Goal: Transaction & Acquisition: Purchase product/service

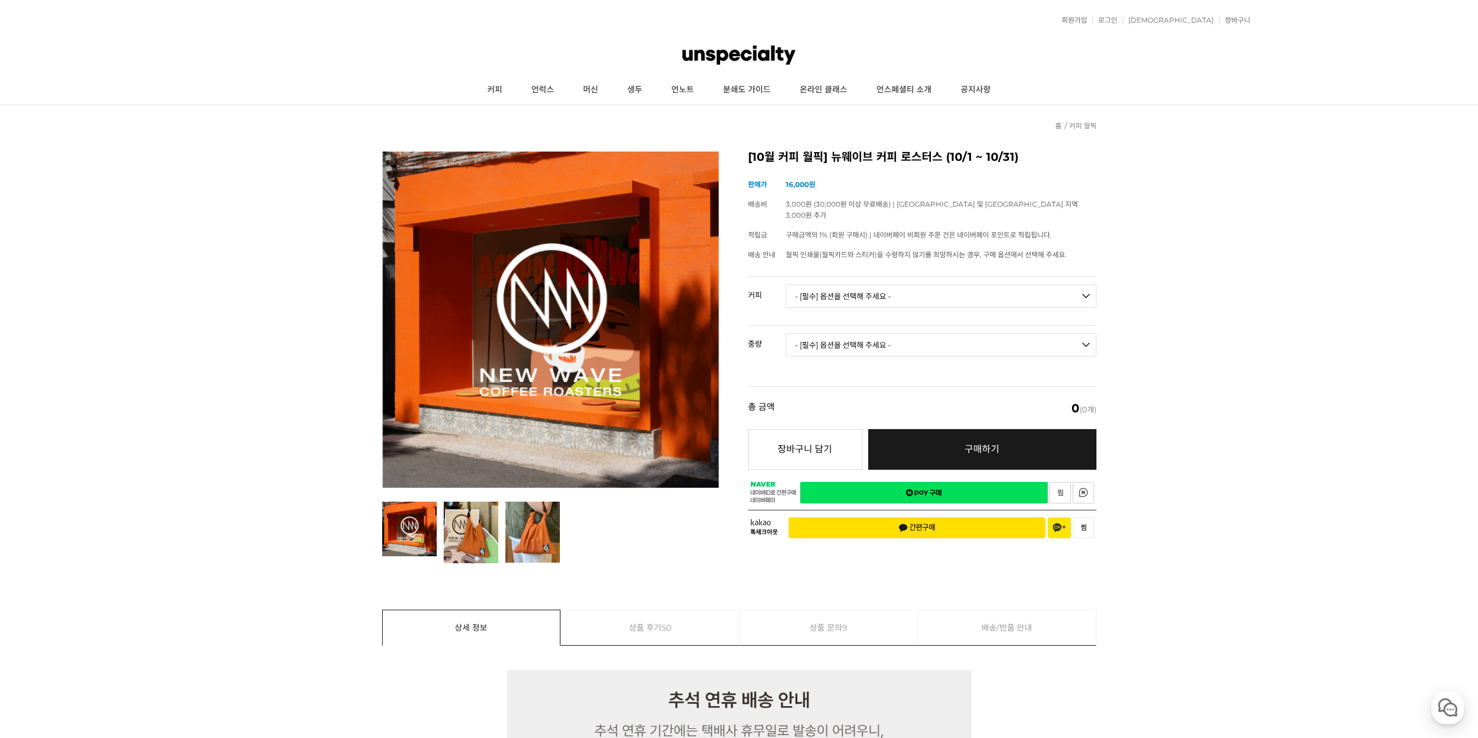
click at [1166, 25] on div "회원가입 로그인 주문조회 장바구니 최근본상품 고객센터 공지사항 상품 후기 상품 Q&A 월피커 게시판" at bounding box center [739, 20] width 1022 height 29
click at [1118, 17] on link "로그인" at bounding box center [1105, 20] width 25 height 7
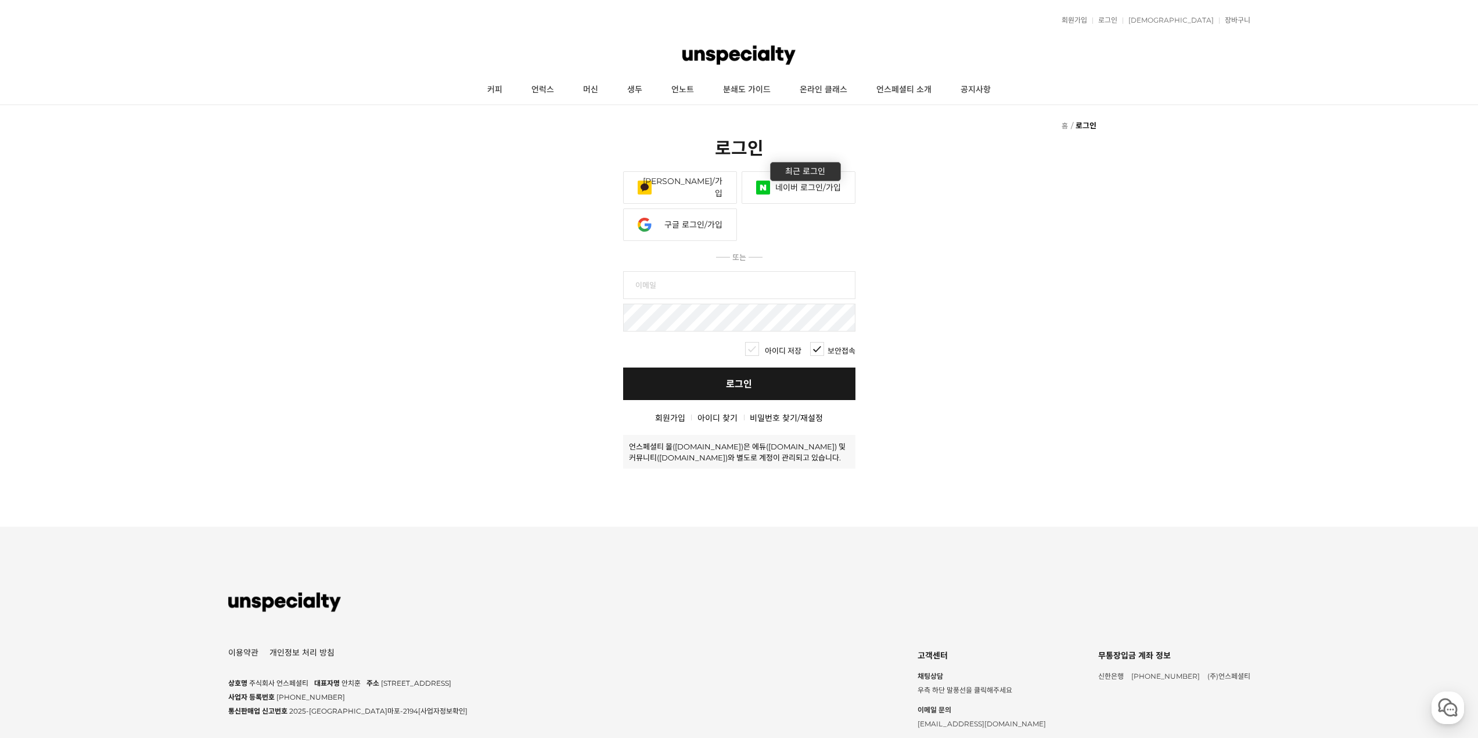
click at [789, 193] on link "네이버 로그인/가입" at bounding box center [799, 187] width 114 height 33
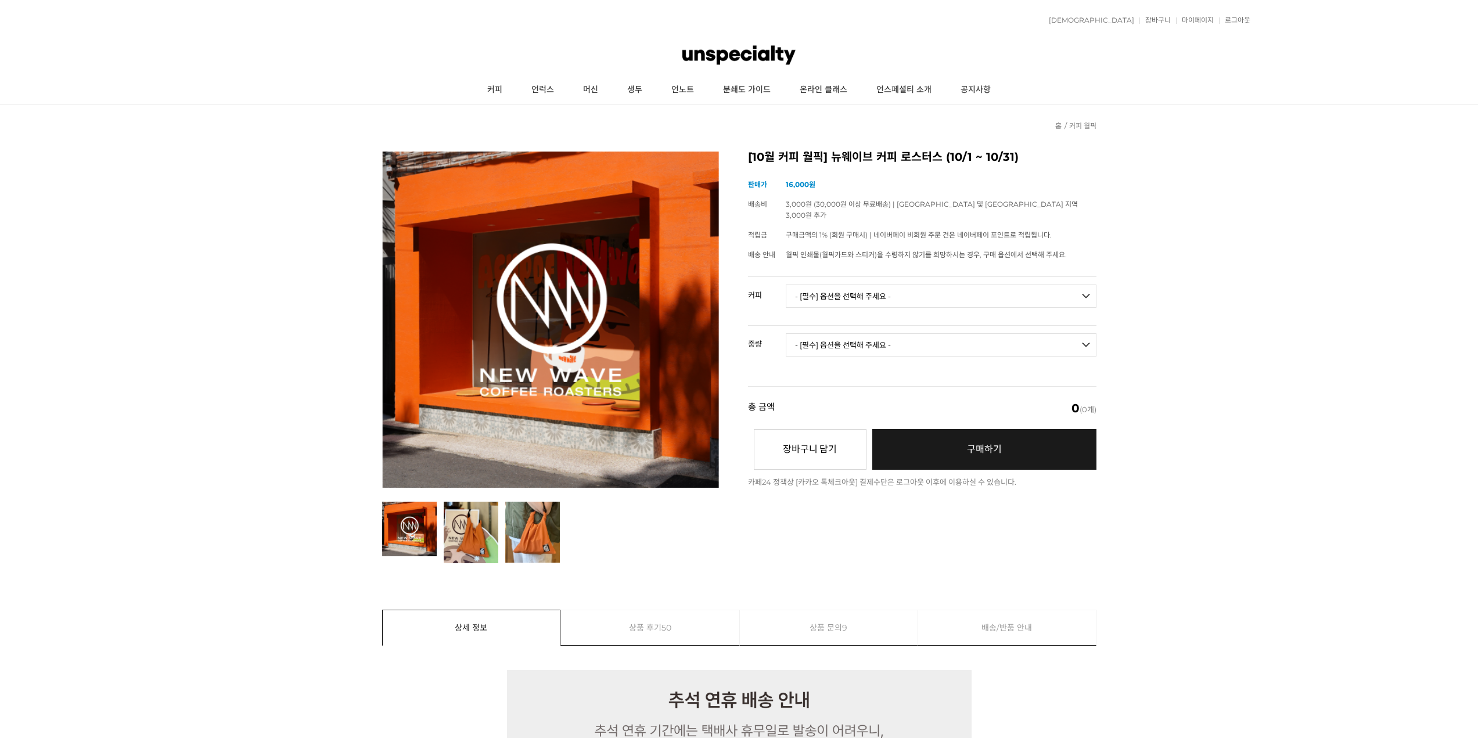
click at [854, 285] on select "- [필수] 옵션을 선택해 주세요 - ------------------- 언스페셜티 분쇄도 가이드 종이 받기 (주문 1건당 최대 1개 제공) …" at bounding box center [941, 296] width 311 height 23
select select "언스페셜티 분쇄도 가이드 종이 받기 (주문 1건당 최대 1개 제공)"
click at [786, 285] on select "- [필수] 옵션을 선택해 주세요 - ------------------- 언스페셜티 분쇄도 가이드 종이 받기 (주문 1건당 최대 1개 제공) …" at bounding box center [941, 296] width 311 height 23
click at [864, 333] on select "- [필수] 옵션을 선택해 주세요 - ------------------- 해당없음" at bounding box center [941, 344] width 311 height 23
select select "해당없음"
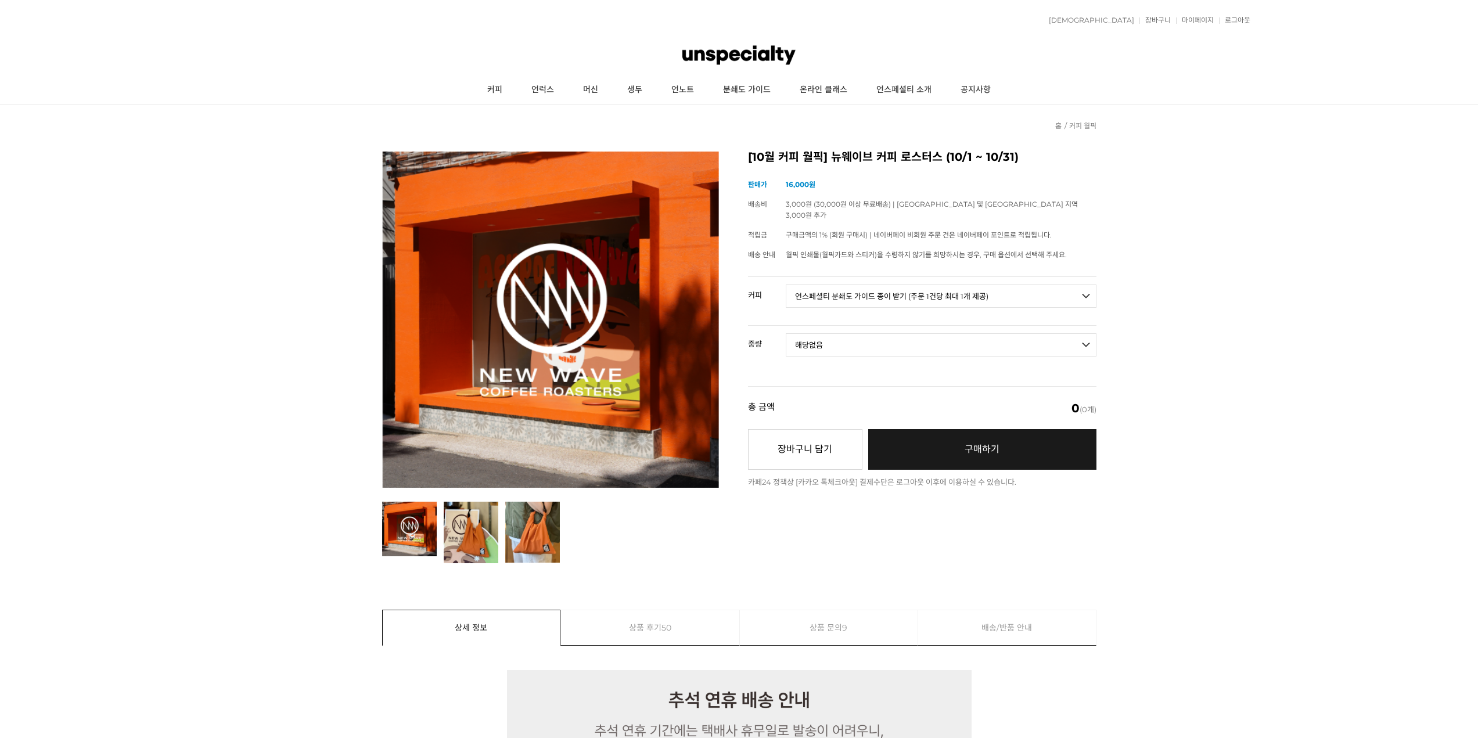
click at [786, 333] on select "- [필수] 옵션을 선택해 주세요 - ------------------- 해당없음" at bounding box center [941, 344] width 311 height 23
select select "*"
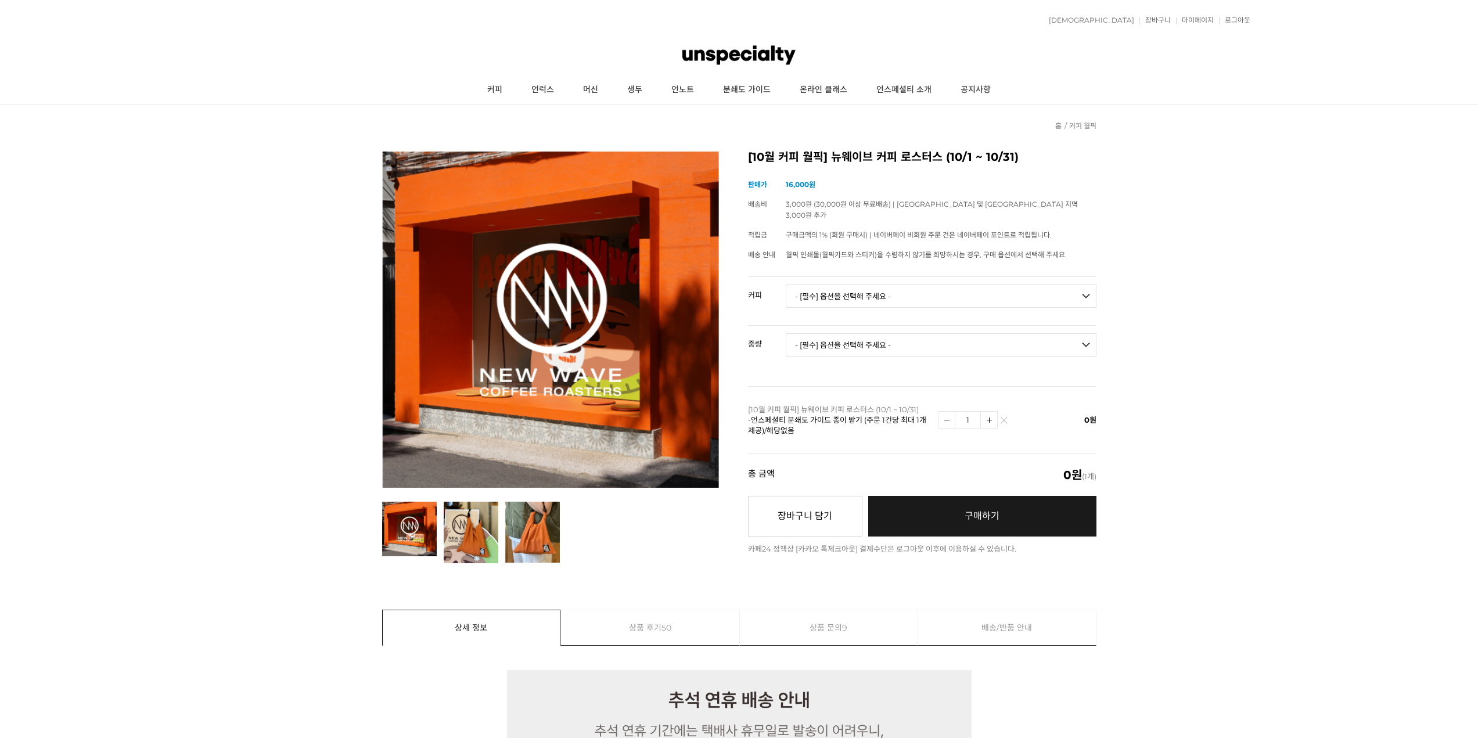
click at [858, 285] on select "- [필수] 옵션을 선택해 주세요 - ------------------- 언스페셜티 분쇄도 가이드 종이 받기 (주문 1건당 최대 1개 제공) …" at bounding box center [941, 296] width 311 height 23
select select "[10.8 오픈] 트로피컬 캔디 (언스페셜티 블렌드)"
click at [786, 285] on select "- [필수] 옵션을 선택해 주세요 - ------------------- 언스페셜티 분쇄도 가이드 종이 받기 (주문 1건당 최대 1개 제공) …" at bounding box center [941, 296] width 311 height 23
click at [897, 350] on td "- [필수] 옵션을 선택해 주세요 - ------------------- 200g" at bounding box center [941, 350] width 311 height 48
click at [900, 344] on select "- [필수] 옵션을 선택해 주세요 - ------------------- 200g" at bounding box center [941, 344] width 311 height 23
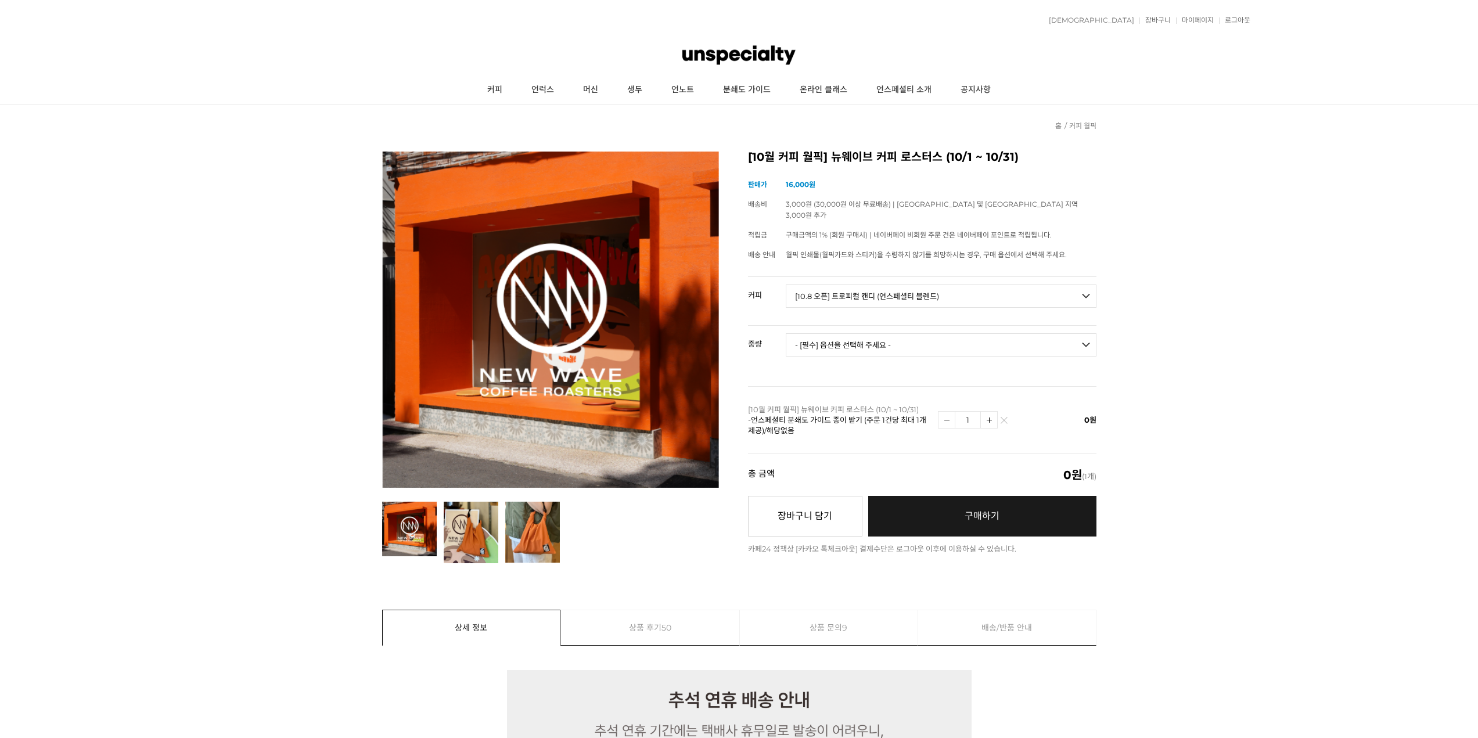
select select "200g"
click at [786, 333] on select "- [필수] 옵션을 선택해 주세요 - ------------------- 200g" at bounding box center [941, 344] width 311 height 23
select select "*"
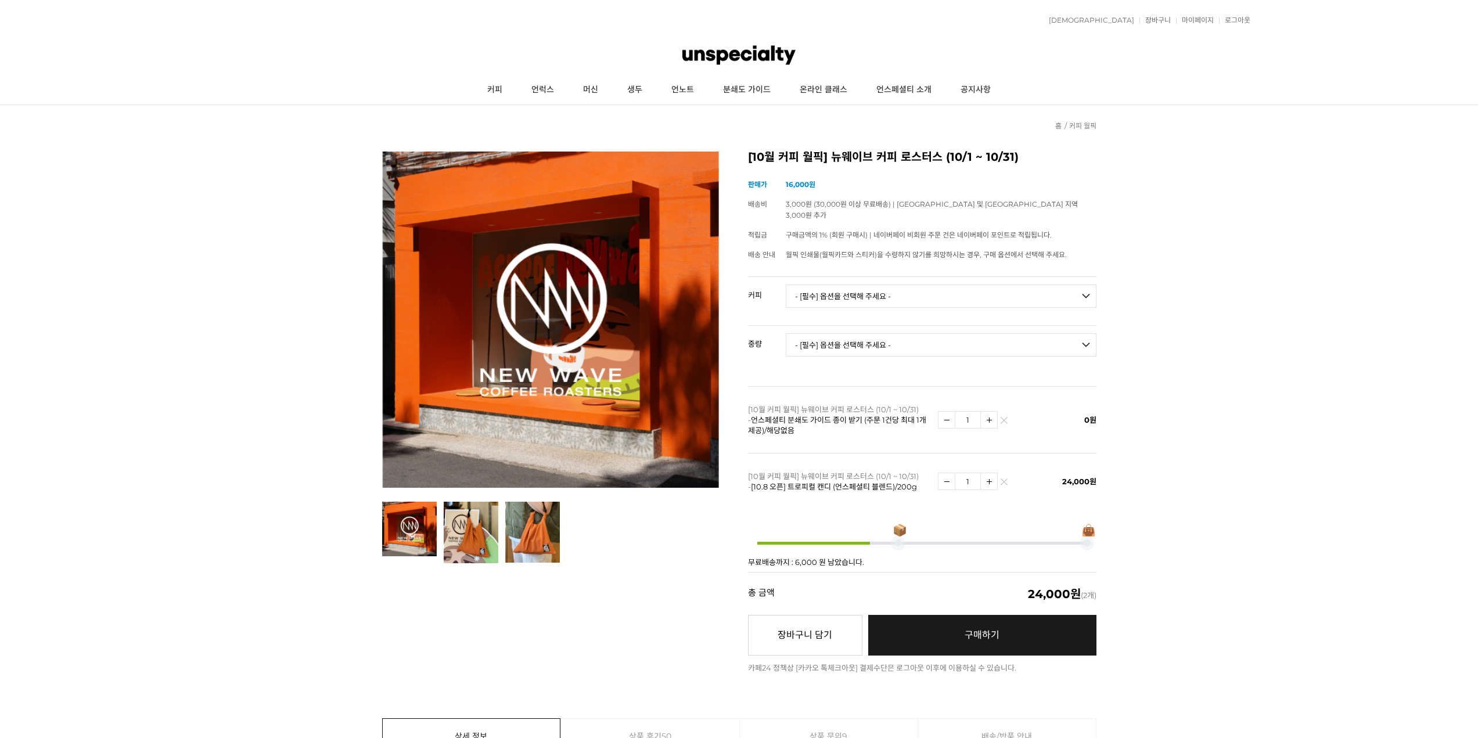
click at [955, 286] on select "- [필수] 옵션을 선택해 주세요 - ------------------- 언스페셜티 분쇄도 가이드 종이 받기 (주문 1건당 최대 1개 제공) …" at bounding box center [941, 296] width 311 height 23
click at [926, 307] on td "- [필수] 옵션을 선택해 주세요 - ------------------- 언스페셜티 분쇄도 가이드 종이 받기 (주문 1건당 최대 1개 제공) …" at bounding box center [941, 301] width 311 height 48
click at [939, 285] on select "- [필수] 옵션을 선택해 주세요 - ------------------- 언스페셜티 분쇄도 가이드 종이 받기 (주문 1건당 최대 1개 제공) …" at bounding box center [941, 296] width 311 height 23
select select "#6 온두라스 산타 루시아 파라이네마 풀리 워시드"
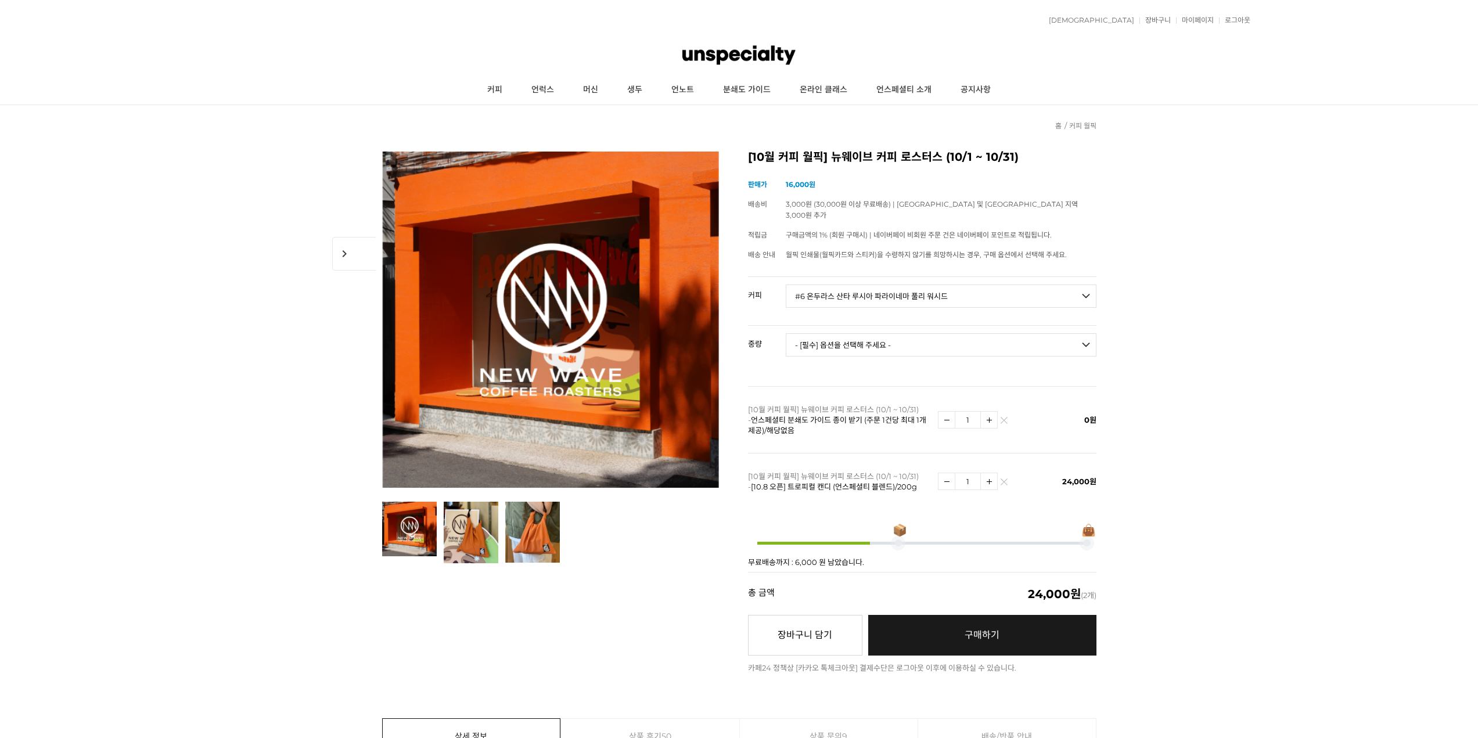
click at [786, 285] on select "- [필수] 옵션을 선택해 주세요 - ------------------- 언스페셜티 분쇄도 가이드 종이 받기 (주문 1건당 최대 1개 제공) …" at bounding box center [941, 296] width 311 height 23
click at [893, 349] on td "- [필수] 옵션을 선택해 주세요 - ------------------- 200g" at bounding box center [941, 350] width 311 height 48
click at [894, 344] on select "- [필수] 옵션을 선택해 주세요 - ------------------- 200g" at bounding box center [941, 344] width 311 height 23
select select "200g"
click at [786, 333] on select "- [필수] 옵션을 선택해 주세요 - ------------------- 200g" at bounding box center [941, 344] width 311 height 23
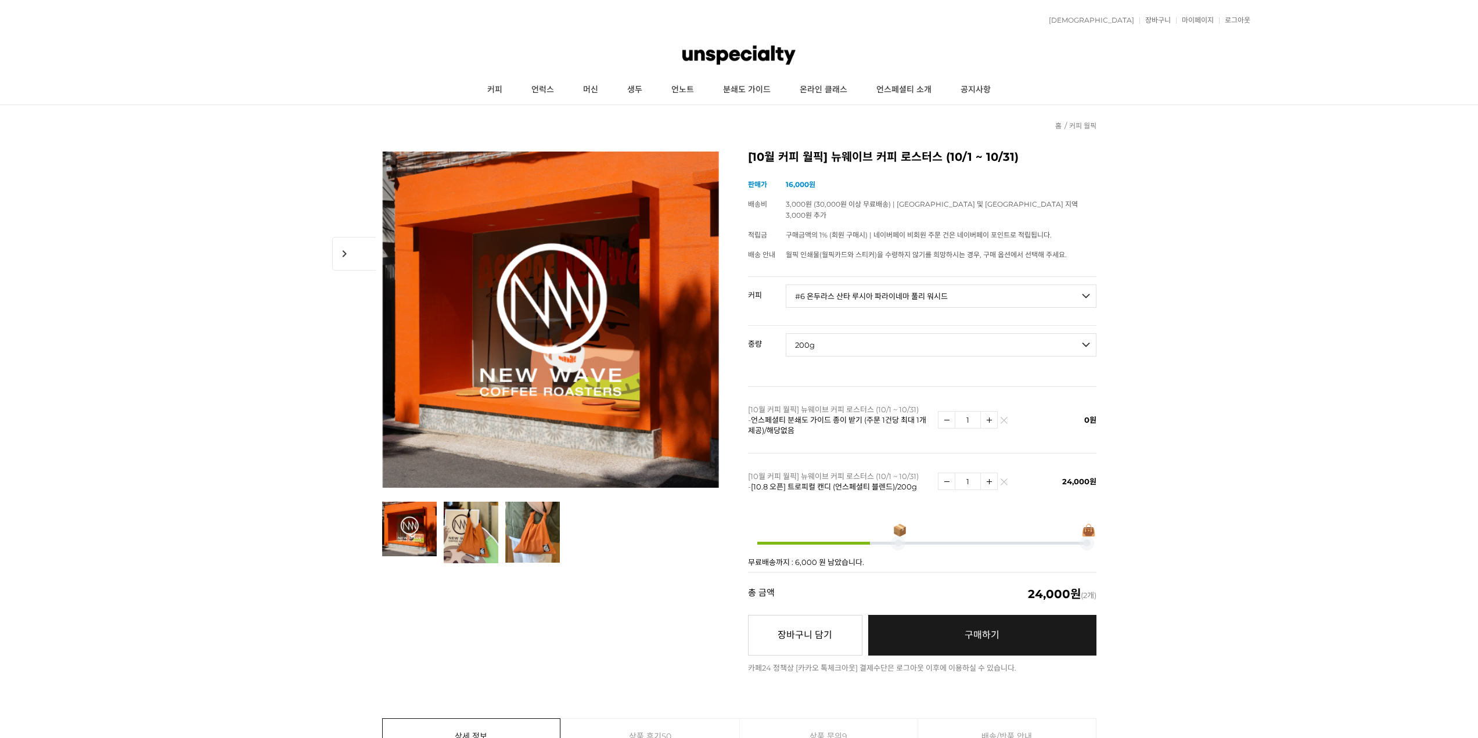
select select "*"
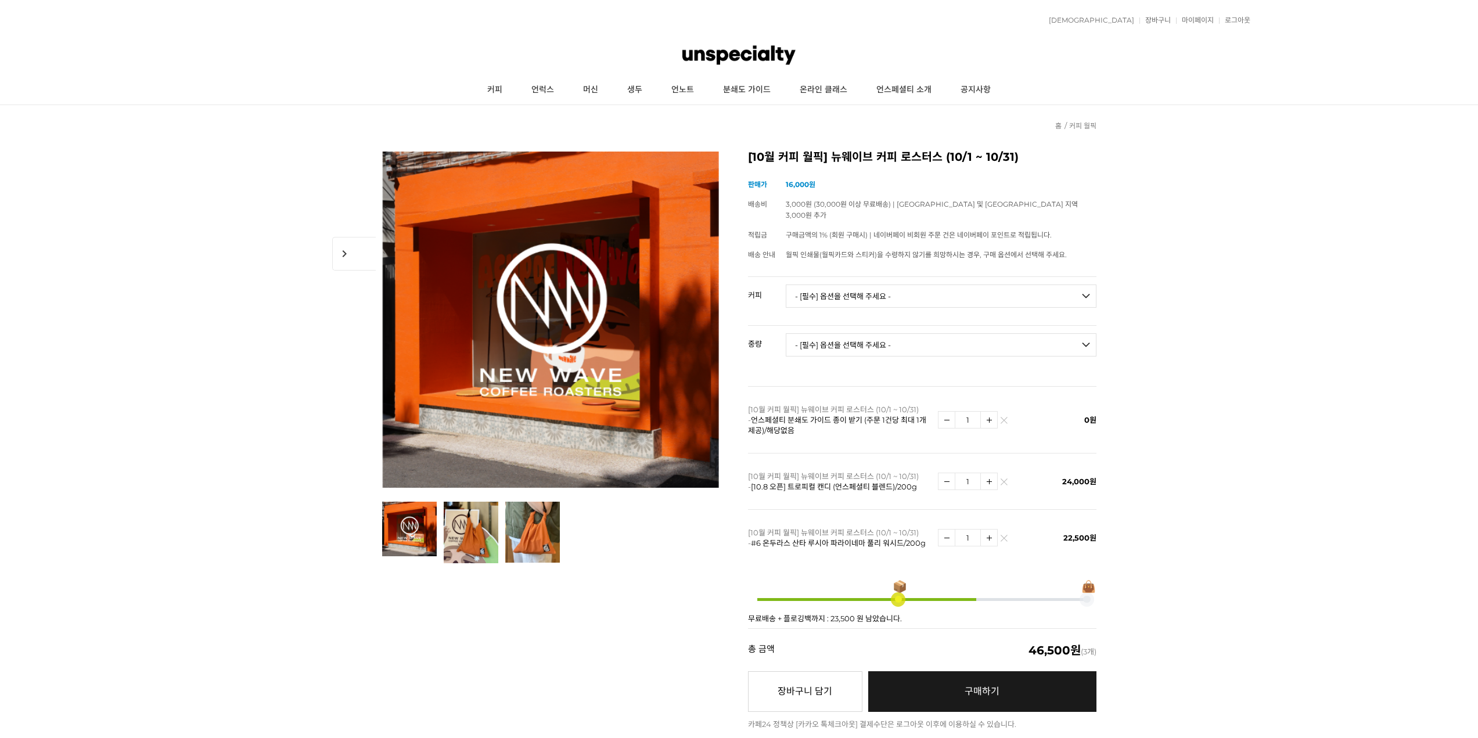
click at [881, 285] on select "- [필수] 옵션을 선택해 주세요 - ------------------- 언스페셜티 분쇄도 가이드 종이 받기 (주문 1건당 최대 1개 제공) …" at bounding box center [941, 296] width 311 height 23
select select "[10.8 오픈] #11 케냐 곤도 피베리 풀리 워시드"
click at [786, 285] on select "- [필수] 옵션을 선택해 주세요 - ------------------- 언스페셜티 분쇄도 가이드 종이 받기 (주문 1건당 최대 1개 제공) …" at bounding box center [941, 296] width 311 height 23
click at [931, 339] on select "- [필수] 옵션을 선택해 주세요 - ------------------- 200g" at bounding box center [941, 344] width 311 height 23
select select "200g"
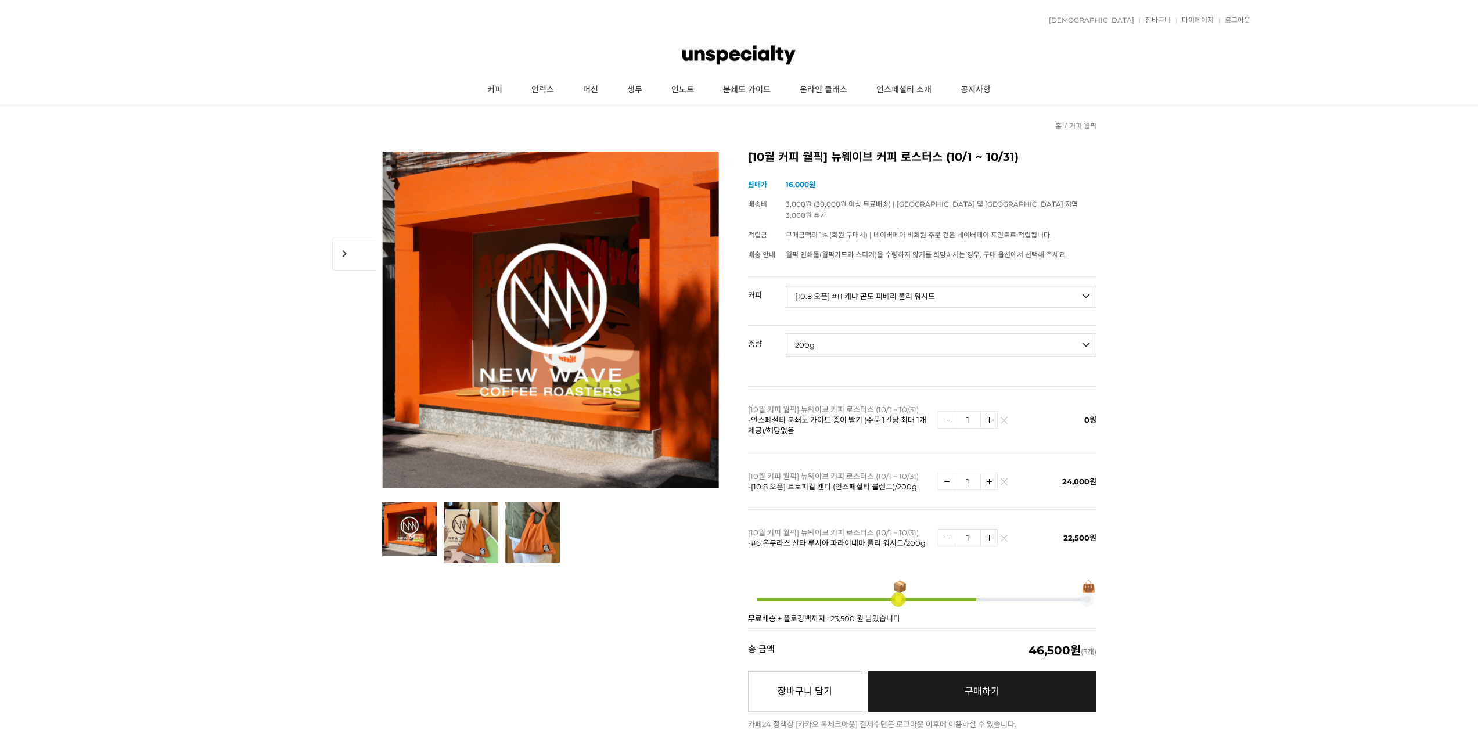
click at [786, 333] on select "- [필수] 옵션을 선택해 주세요 - ------------------- 200g" at bounding box center [941, 344] width 311 height 23
select select "*"
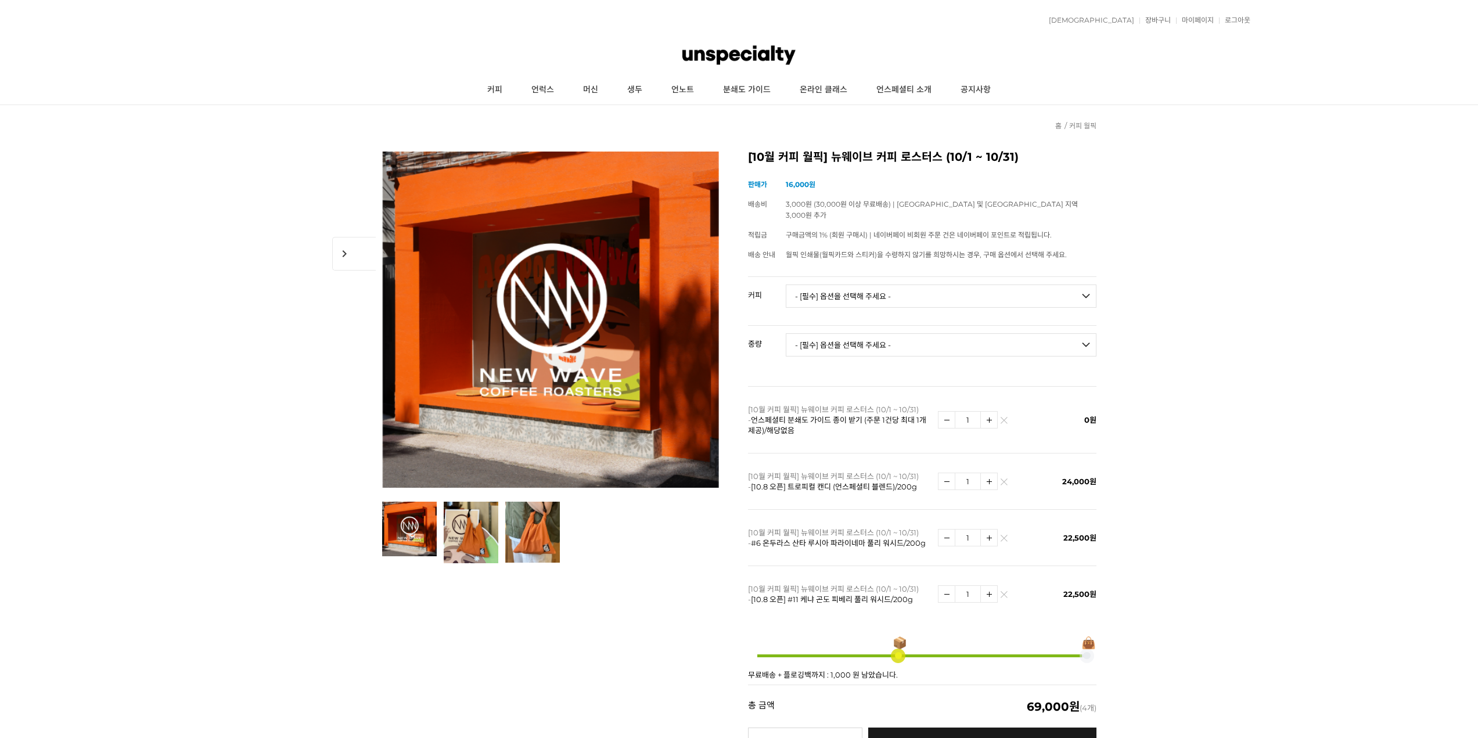
click at [956, 290] on select "- [필수] 옵션을 선택해 주세요 - ------------------- 언스페셜티 분쇄도 가이드 종이 받기 (주문 1건당 최대 1개 제공) …" at bounding box center [941, 296] width 311 height 23
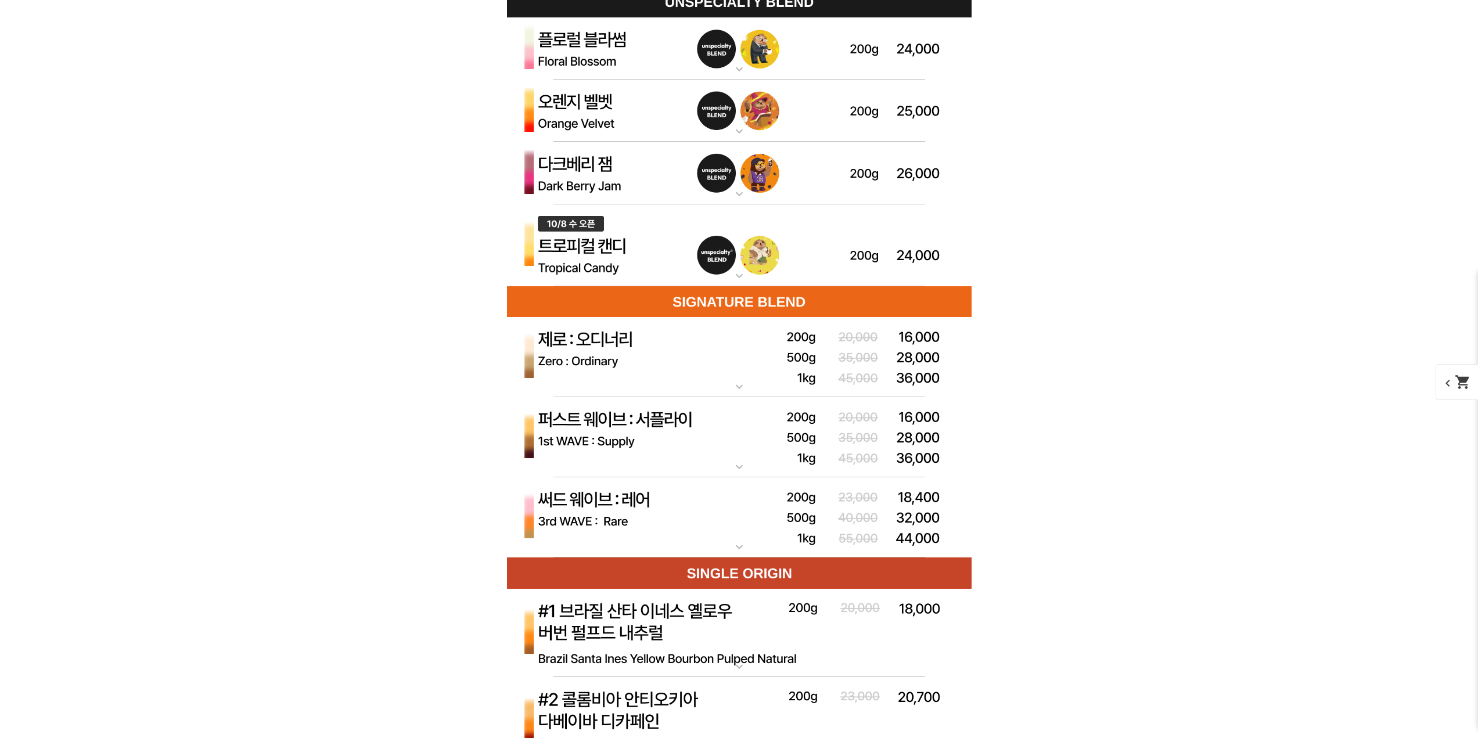
scroll to position [3409, 0]
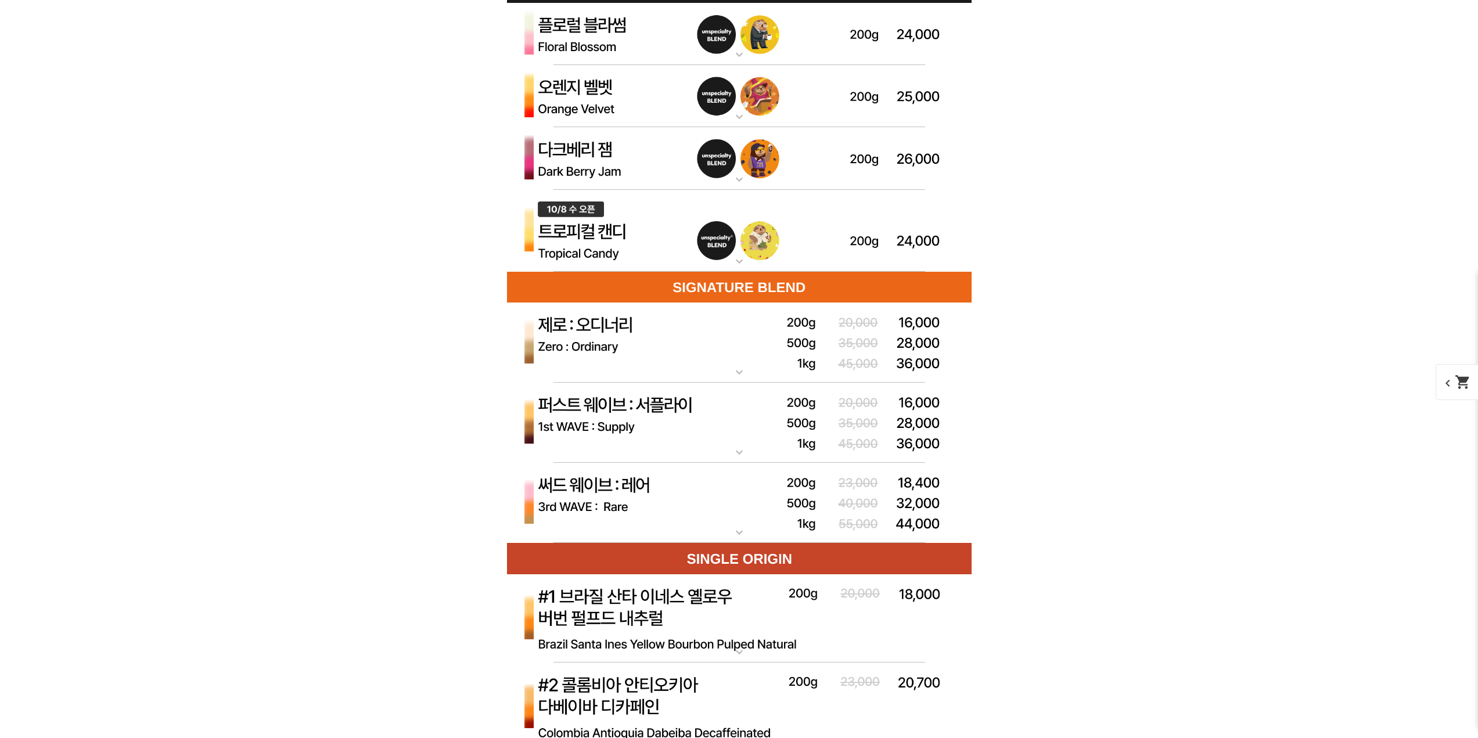
click at [678, 79] on img at bounding box center [739, 96] width 465 height 63
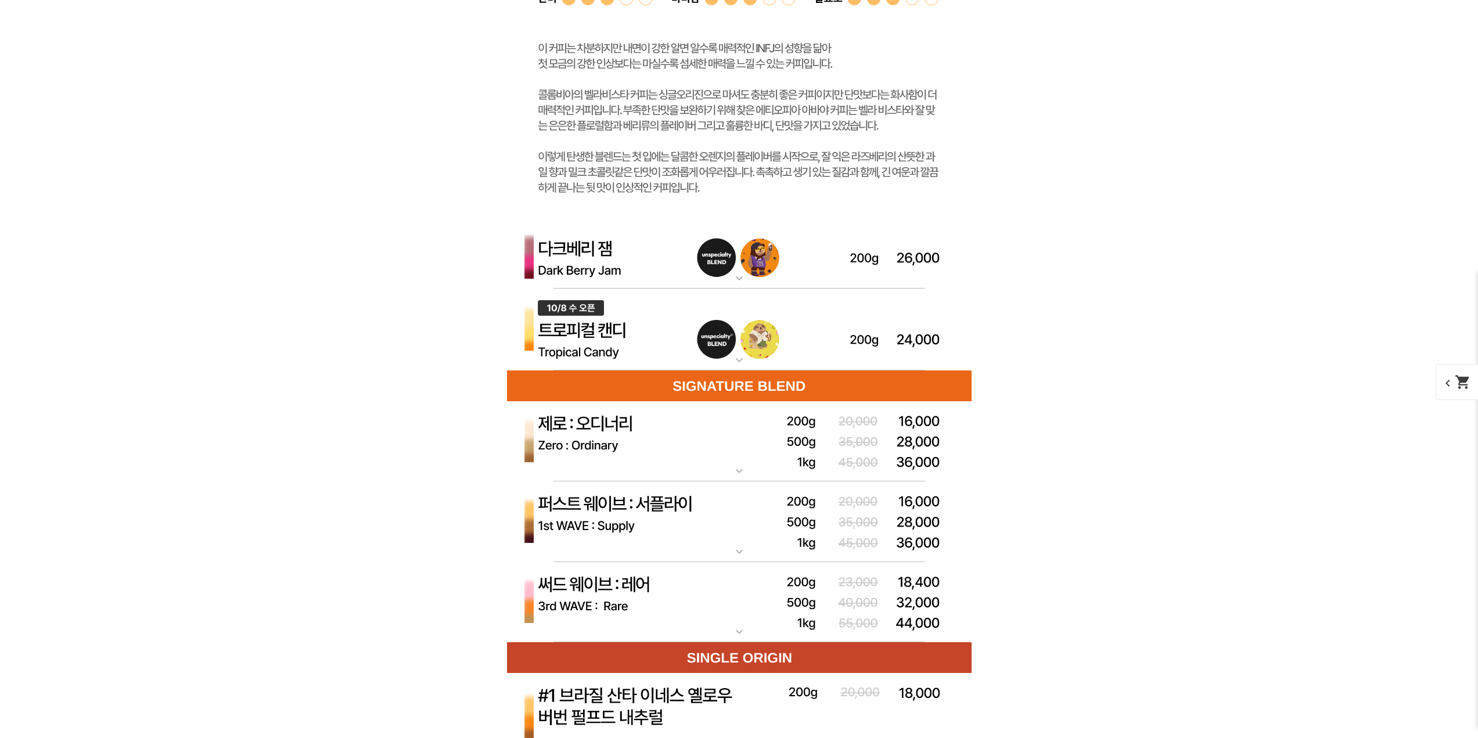
scroll to position [3893, 0]
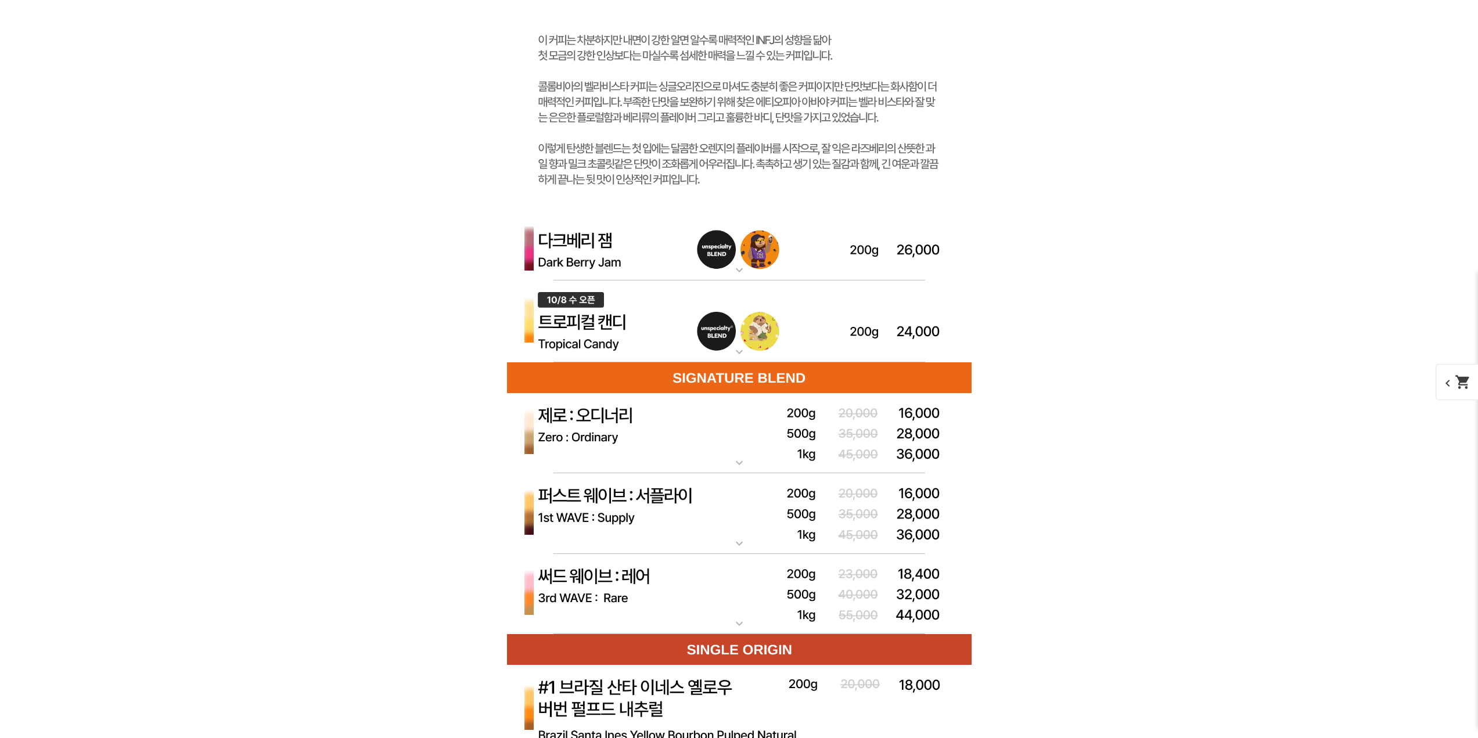
click at [726, 349] on img at bounding box center [739, 322] width 465 height 82
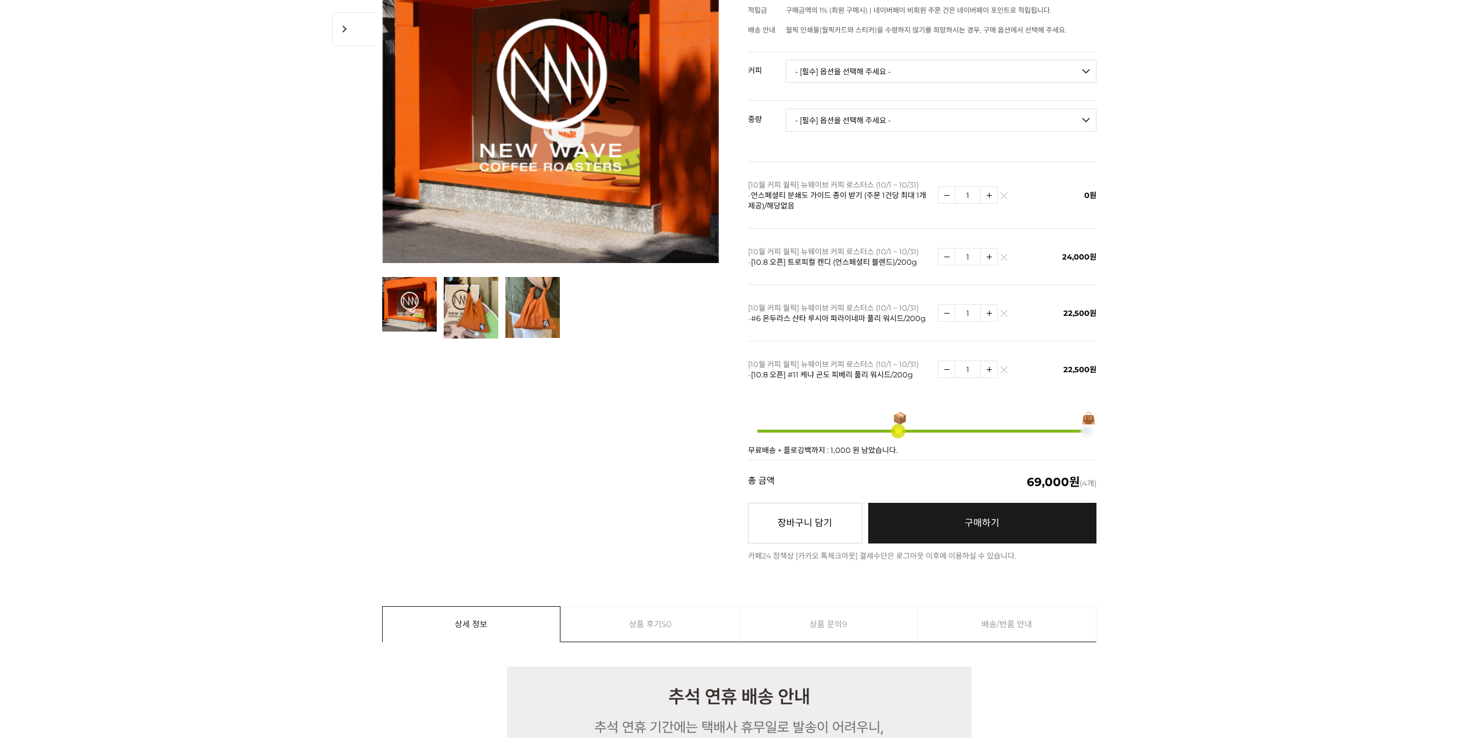
scroll to position [0, 0]
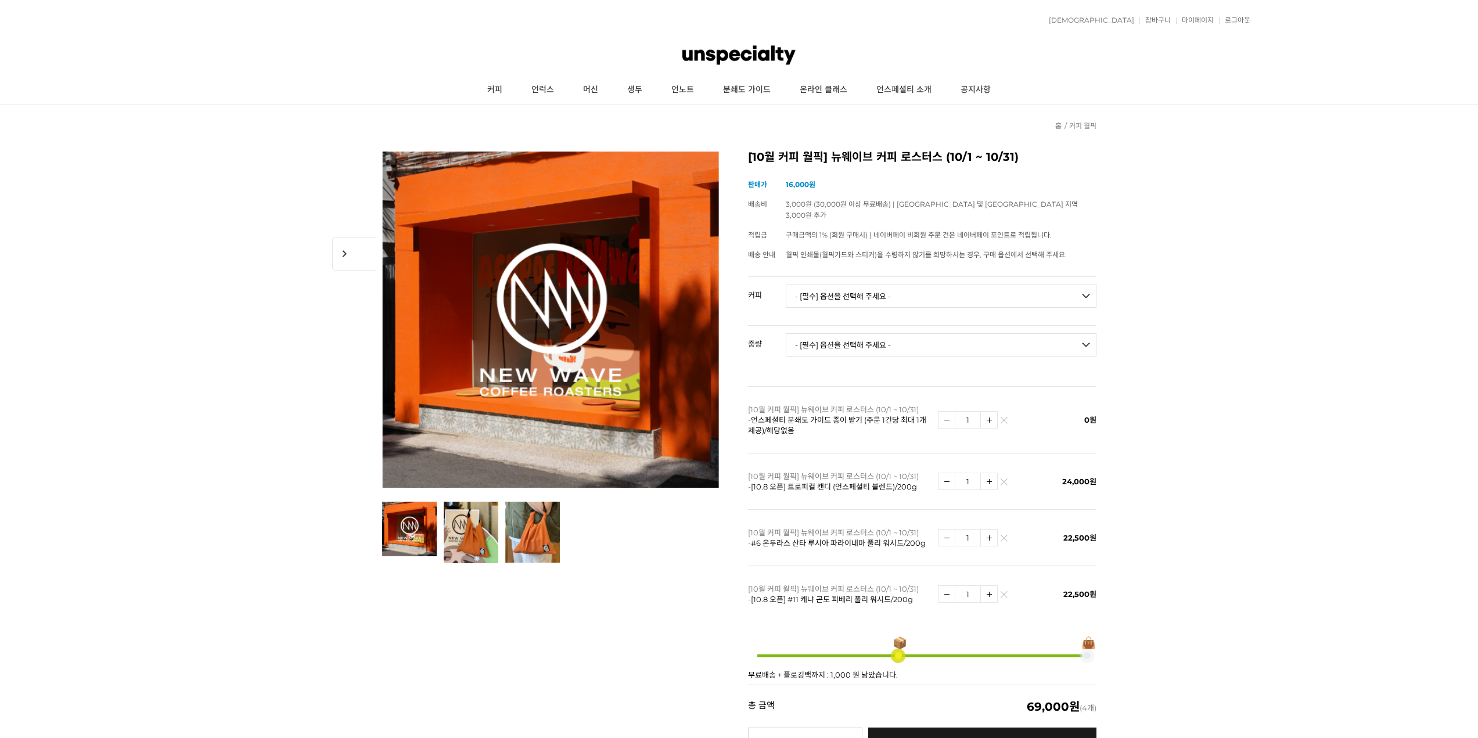
click at [838, 285] on select "- [필수] 옵션을 선택해 주세요 - ------------------- 언스페셜티 분쇄도 가이드 종이 받기 (주문 1건당 최대 1개 제공) …" at bounding box center [941, 296] width 311 height 23
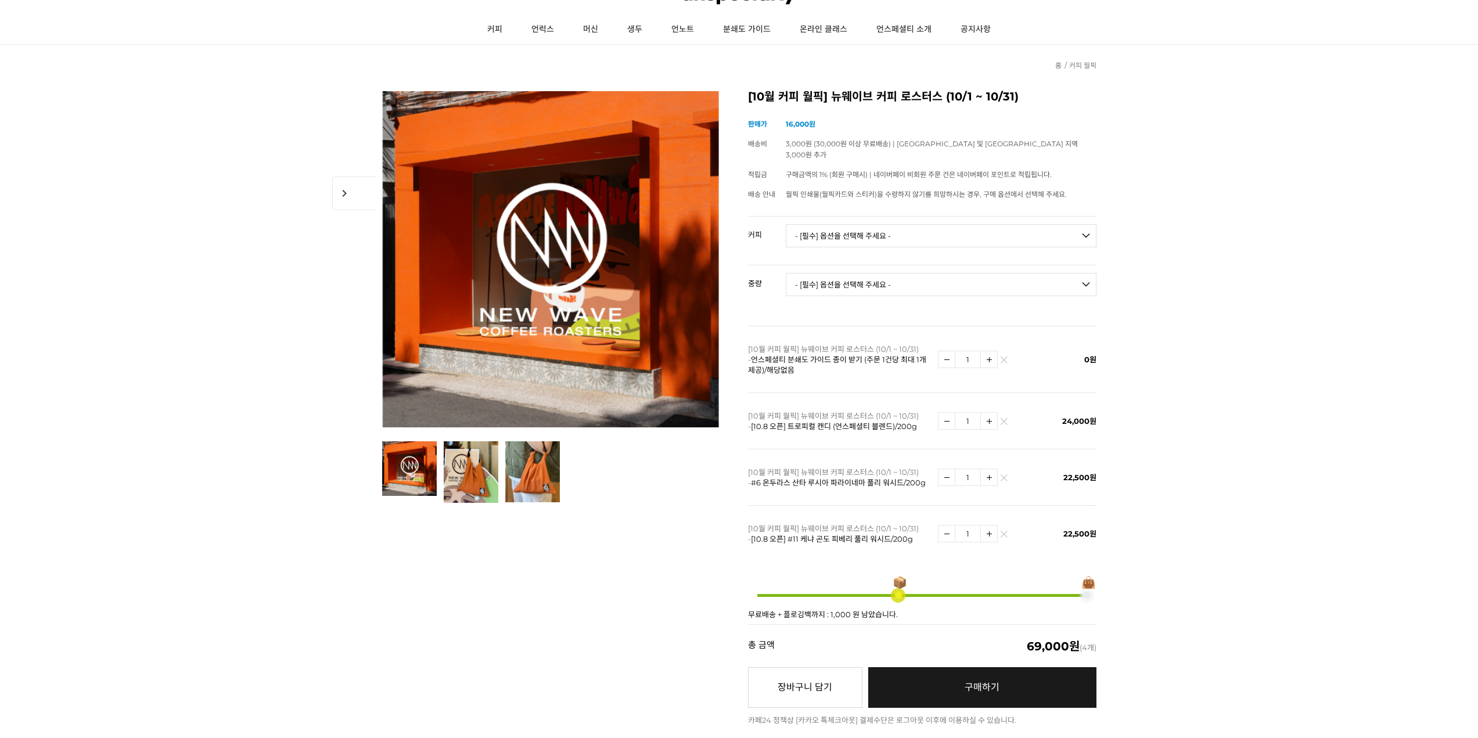
scroll to position [97, 0]
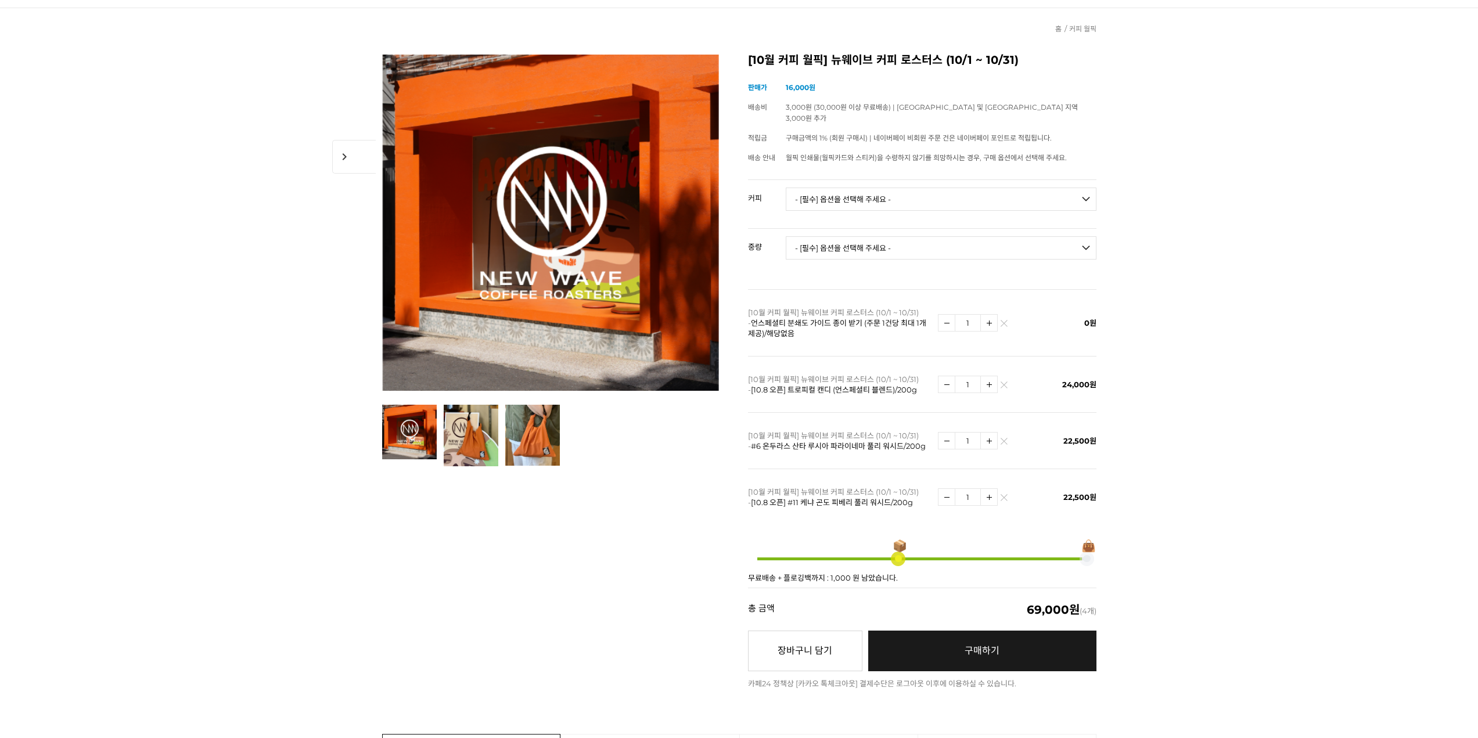
click at [939, 643] on link "구매하기 예약주문 REGULAR DELIVERY" at bounding box center [982, 651] width 228 height 41
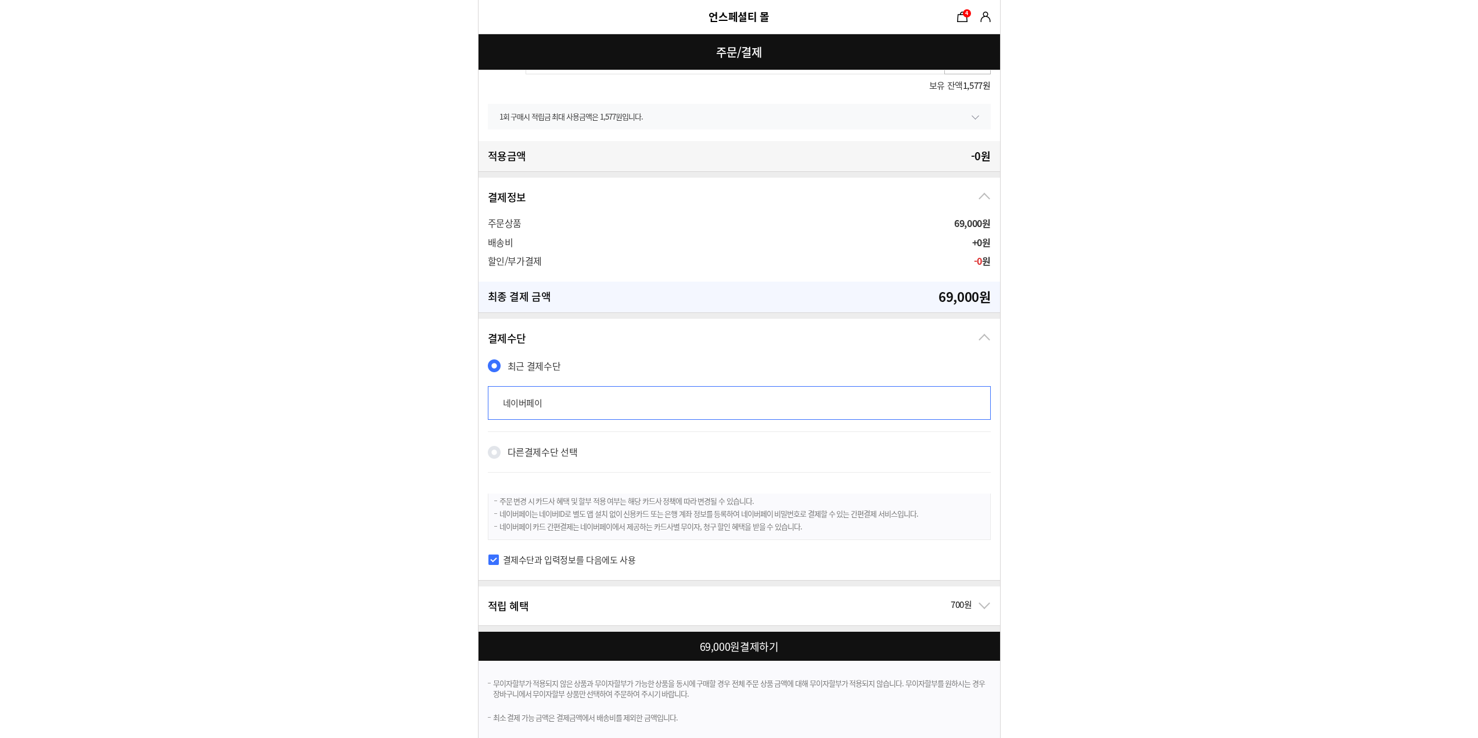
scroll to position [699, 0]
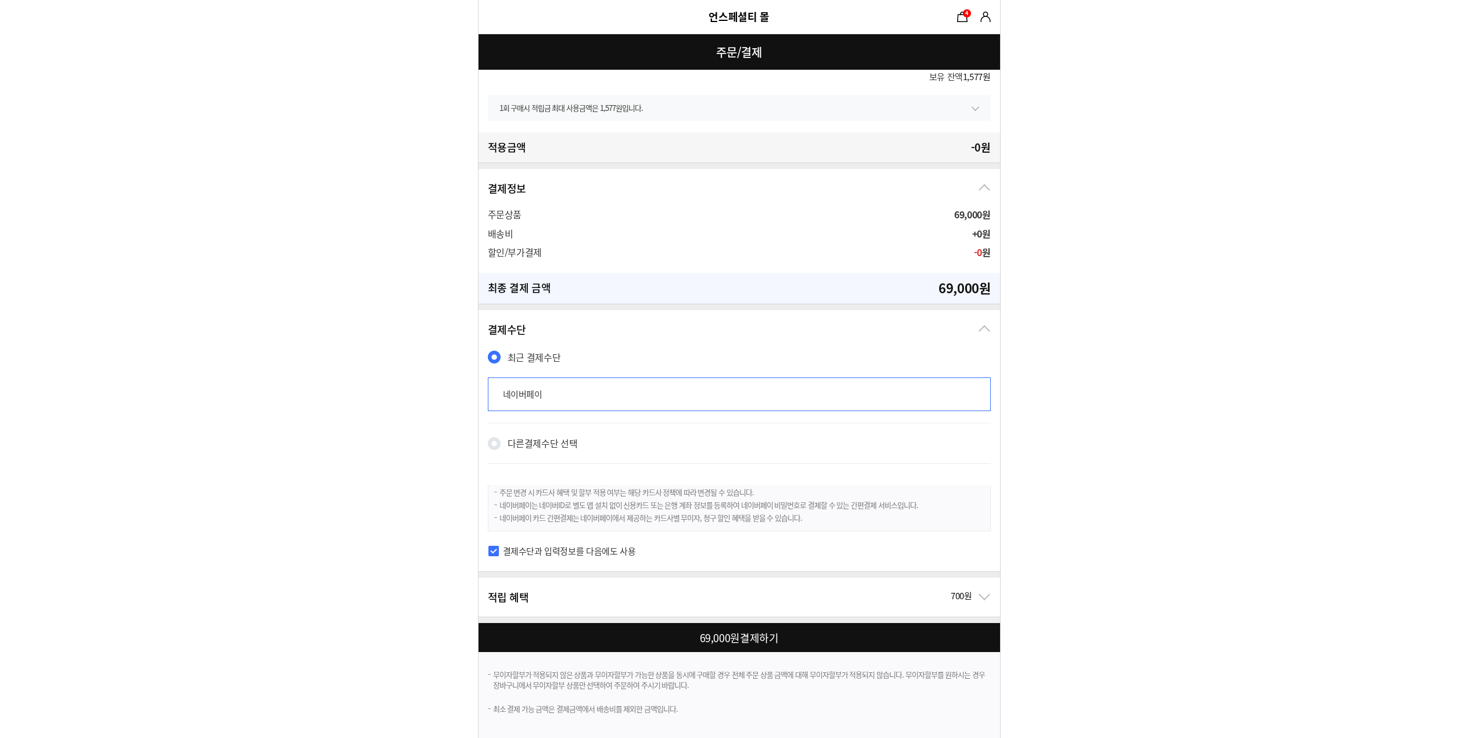
click at [895, 638] on div at bounding box center [742, 637] width 526 height 29
checkbox input "true"
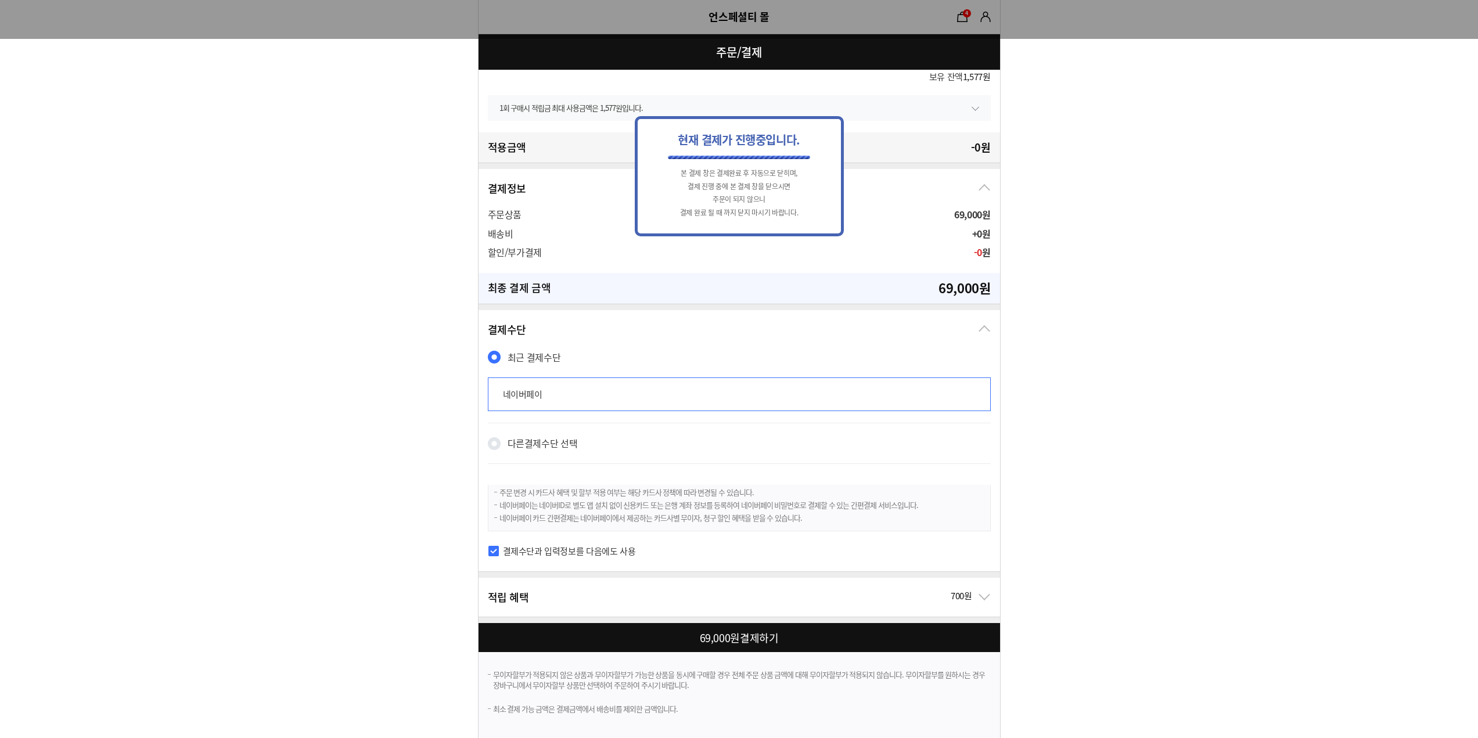
scroll to position [0, 0]
